Goal: Book appointment/travel/reservation

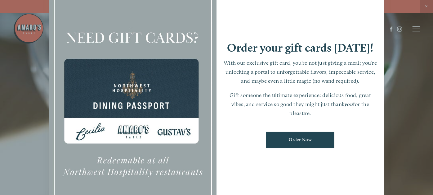
click at [411, 78] on div at bounding box center [216, 97] width 433 height 195
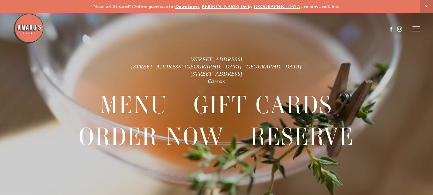
click at [414, 31] on icon at bounding box center [416, 29] width 7 height 6
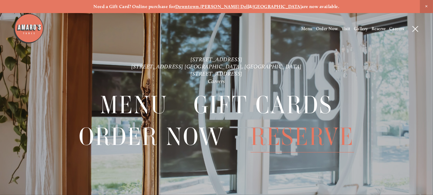
click at [296, 136] on span "Reserve" at bounding box center [303, 136] width 104 height 31
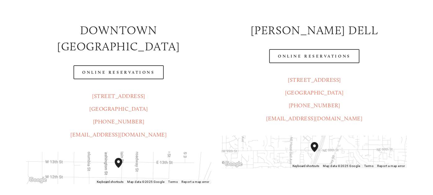
scroll to position [128, 0]
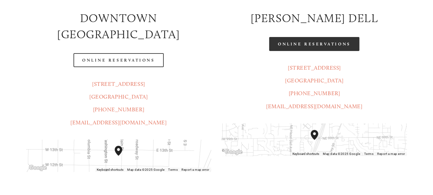
click at [307, 43] on link "Online Reservations" at bounding box center [314, 44] width 90 height 14
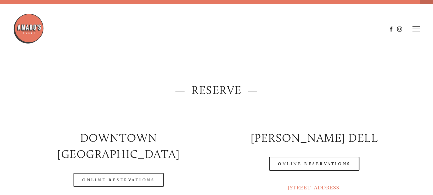
scroll to position [0, 0]
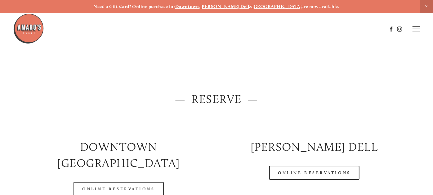
click at [416, 29] on line at bounding box center [416, 29] width 7 height 0
click at [304, 29] on span "Menu" at bounding box center [306, 28] width 11 height 5
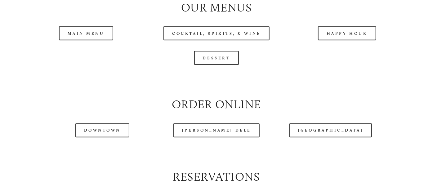
scroll to position [637, 0]
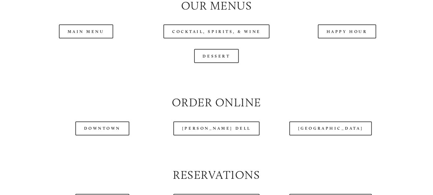
click at [79, 33] on header "Menu Order Now Visit Gallery 0" at bounding box center [216, 13] width 407 height 58
click at [89, 38] on header "Menu Order Now Visit Gallery 0" at bounding box center [216, 13] width 407 height 58
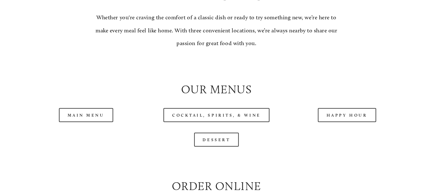
scroll to position [557, 0]
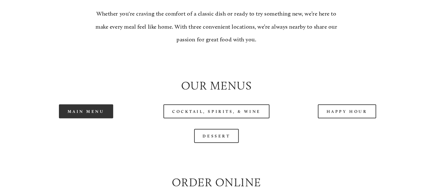
click at [87, 115] on link "Main Menu" at bounding box center [86, 111] width 54 height 14
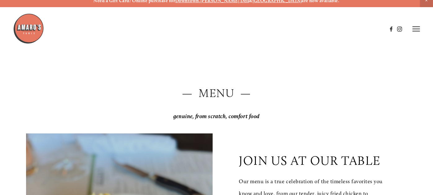
scroll to position [0, 0]
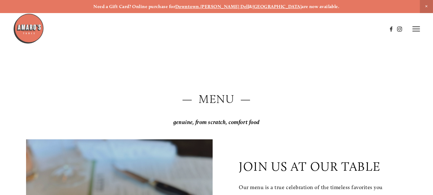
click at [425, 6] on span "Close Announcement" at bounding box center [426, 6] width 13 height 13
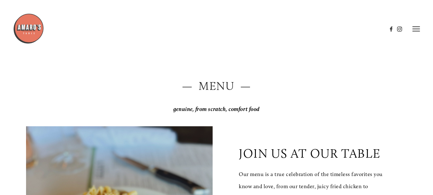
click at [415, 29] on line at bounding box center [416, 29] width 7 height 0
click at [375, 28] on span "Reserve" at bounding box center [379, 28] width 14 height 5
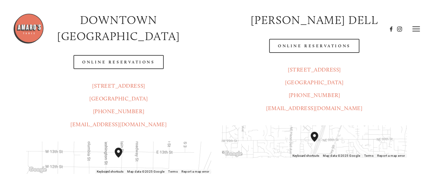
scroll to position [111, 0]
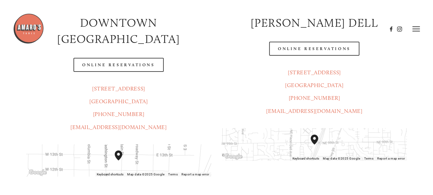
click at [322, 49] on header "Menu Order Now Visit Gallery 0" at bounding box center [216, 29] width 407 height 58
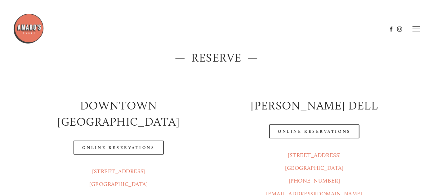
scroll to position [25, 0]
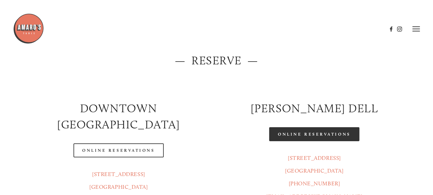
click at [331, 134] on link "Online Reservations" at bounding box center [314, 134] width 90 height 14
